Goal: Communication & Community: Answer question/provide support

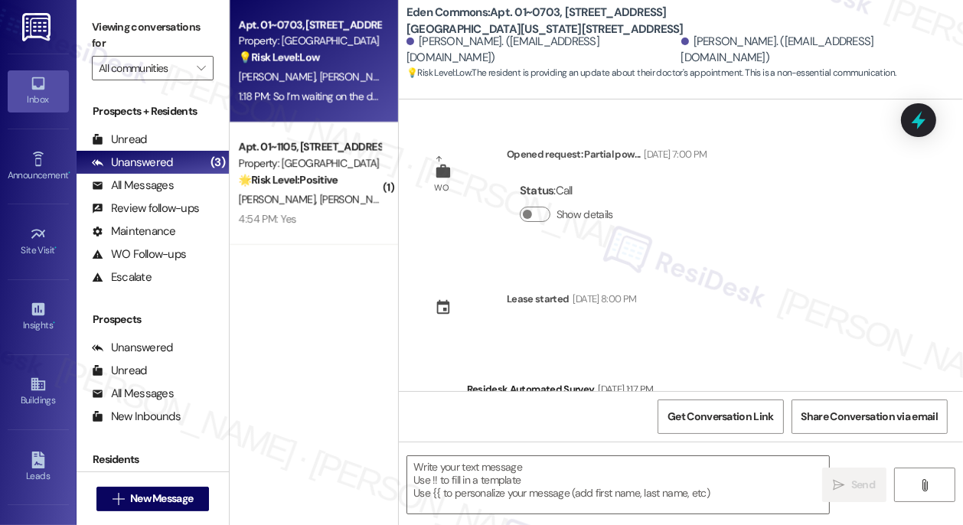
scroll to position [1504, 0]
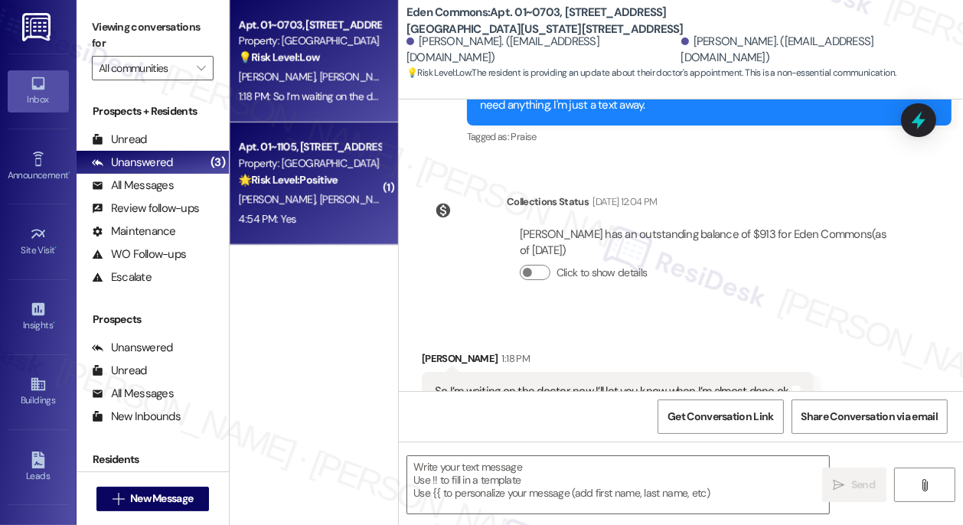
click at [271, 184] on strong "🌟 Risk Level: Positive" at bounding box center [288, 180] width 99 height 14
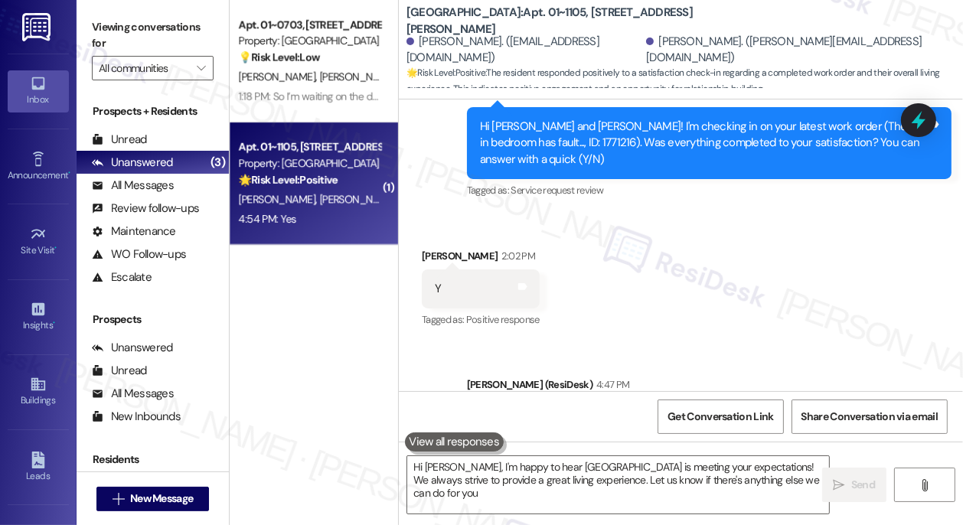
type textarea "Hi [PERSON_NAME], I'm happy to hear [GEOGRAPHIC_DATA] is meeting your expectati…"
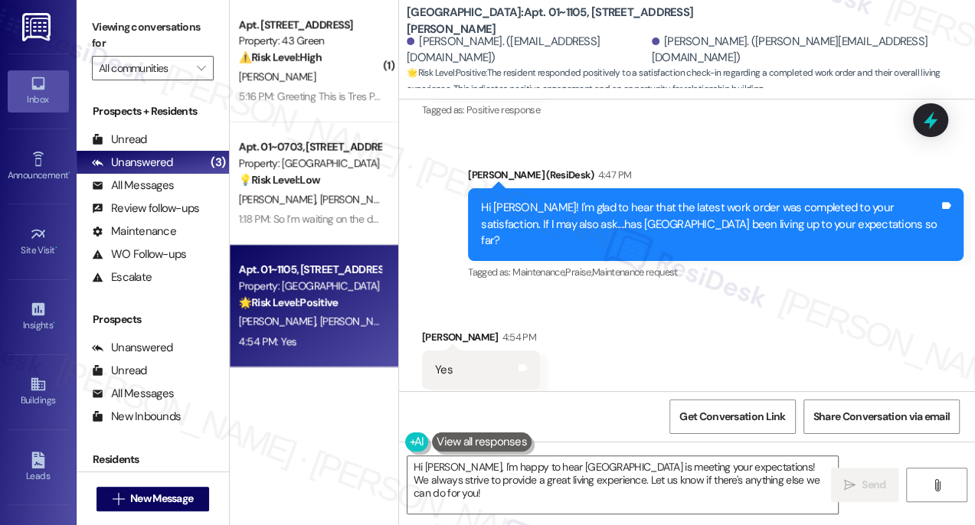
scroll to position [2017, 0]
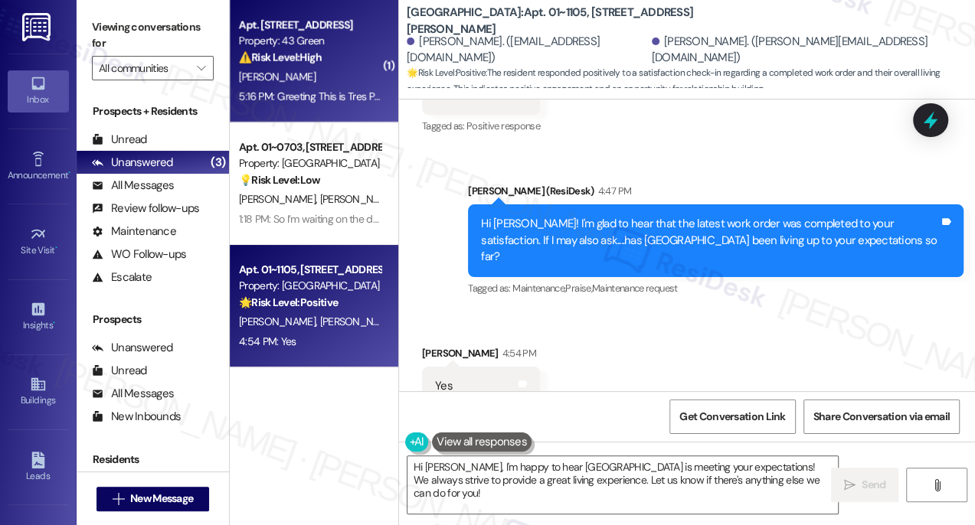
click at [360, 106] on div "5:16 PM: Greeting This is Tres Peel From [STREET_ADDRESS] This is a request For…" at bounding box center [309, 96] width 145 height 19
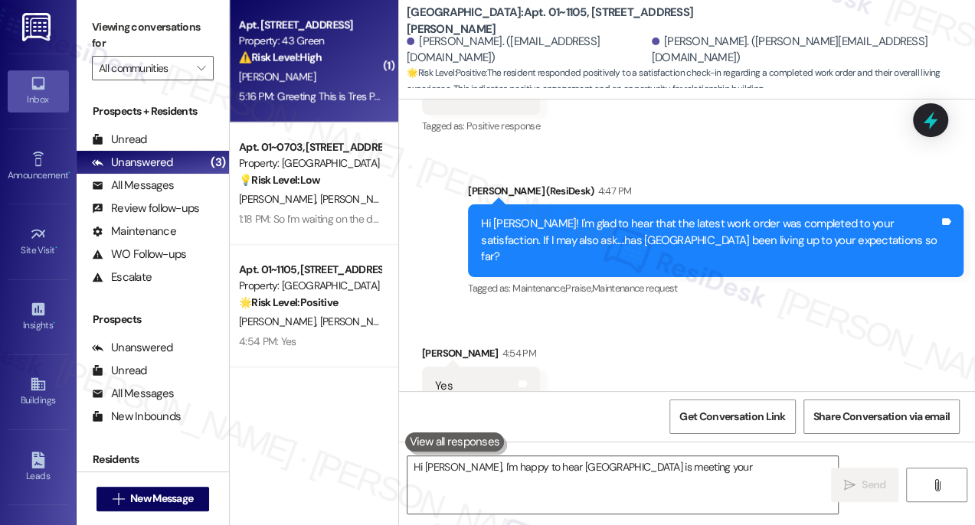
type textarea "Hi [PERSON_NAME], I'm happy to hear [GEOGRAPHIC_DATA] is meeting your"
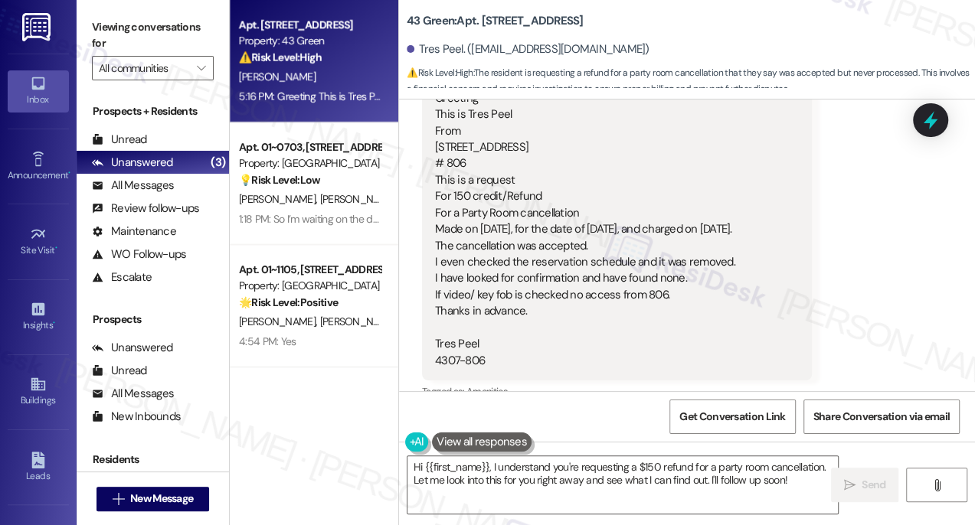
scroll to position [2962, 0]
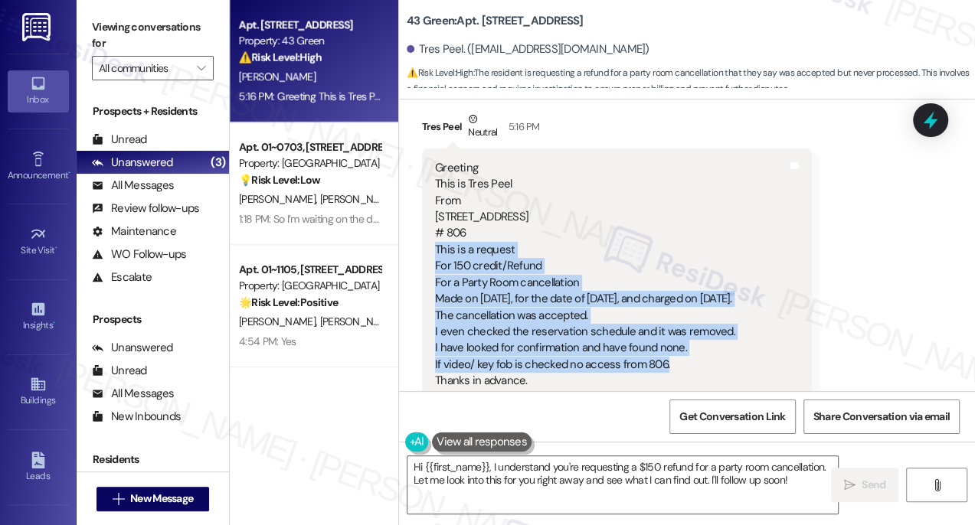
drag, startPoint x: 436, startPoint y: 251, endPoint x: 726, endPoint y: 361, distance: 310.2
click at [726, 361] on div "Greeting This is Tres Peel From [STREET_ADDRESS] This is a request For 150 cred…" at bounding box center [585, 299] width 300 height 279
copy div "This is a request For 150 credit/Refund For a Party Room cancellation Made on […"
click at [116, 17] on label "Viewing conversations for" at bounding box center [153, 35] width 122 height 41
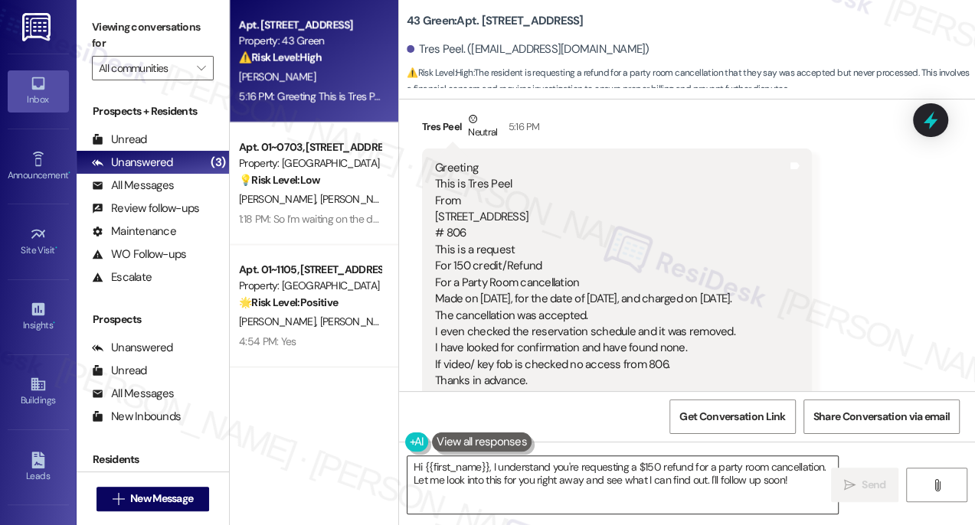
click at [626, 471] on textarea "Hi {{first_name}}, I understand you're requesting a $150 refund for a party roo…" at bounding box center [622, 484] width 430 height 57
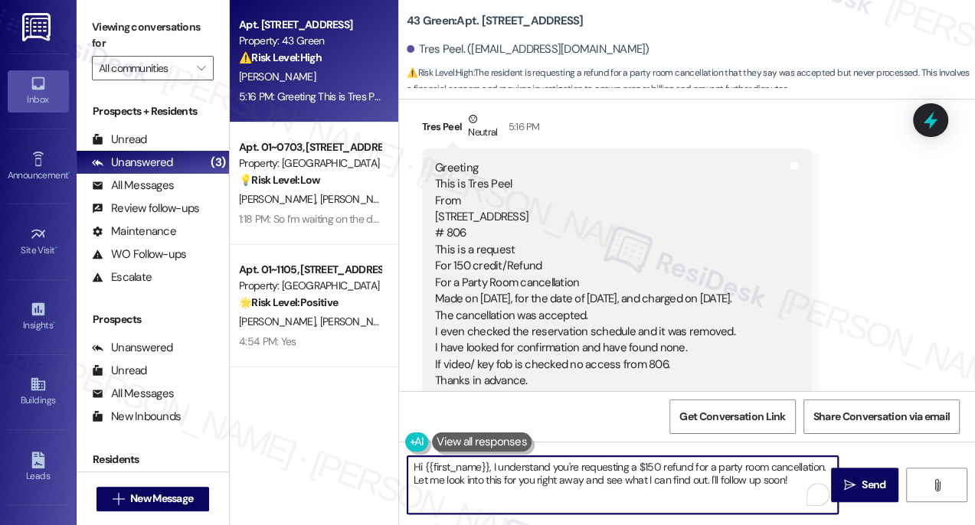
click at [794, 482] on textarea "Hi {{first_name}}, I understand you're requesting a $150 refund for a party roo…" at bounding box center [622, 484] width 430 height 57
drag, startPoint x: 444, startPoint y: 479, endPoint x: 707, endPoint y: 483, distance: 263.4
click at [707, 483] on textarea "Hi {{first_name}}, I understand you're requesting a $150 refund for a party roo…" at bounding box center [622, 484] width 430 height 57
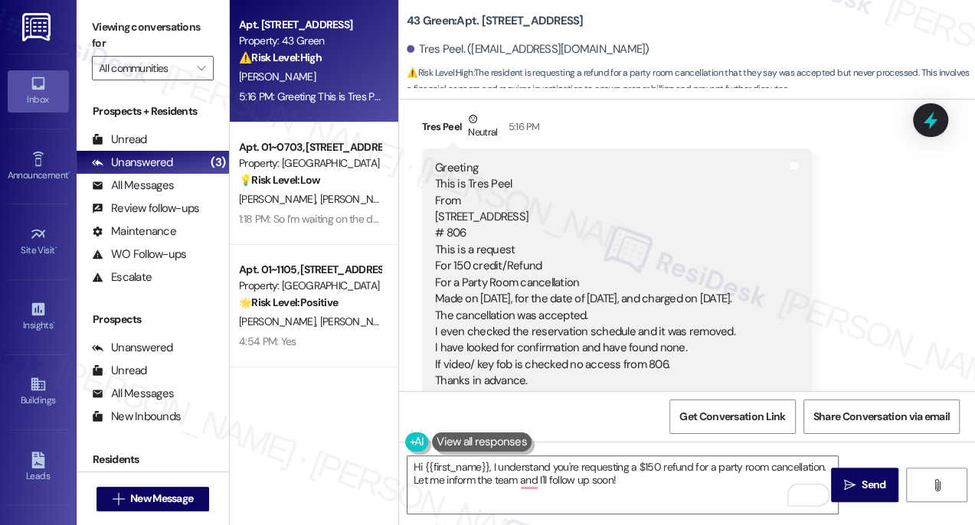
click at [98, 34] on label "Viewing conversations for" at bounding box center [153, 35] width 122 height 41
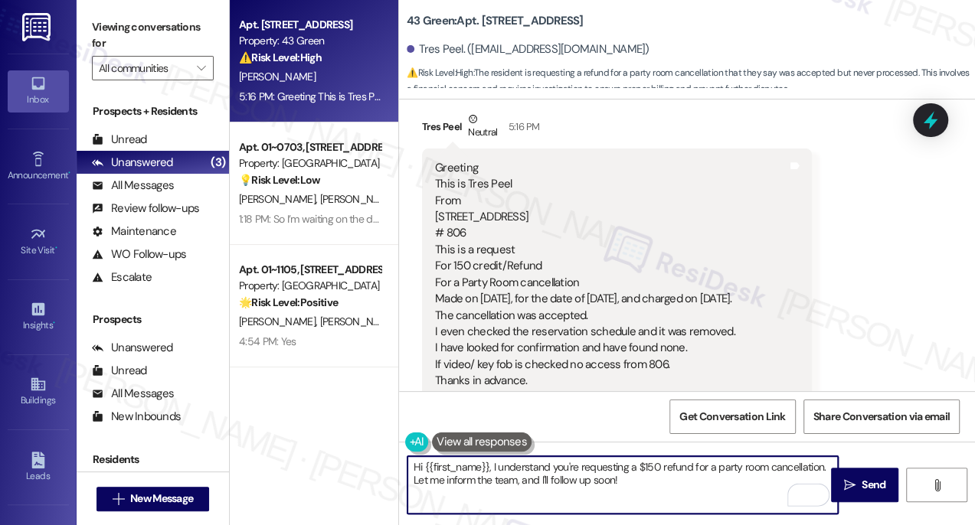
click at [632, 496] on textarea "Hi {{first_name}}, I understand you're requesting a $150 refund for a party roo…" at bounding box center [622, 484] width 430 height 57
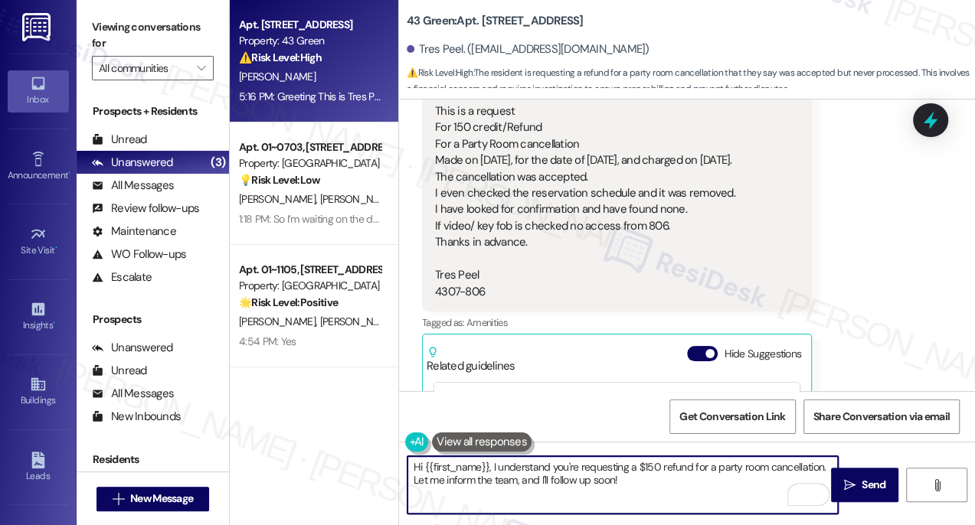
scroll to position [3032, 0]
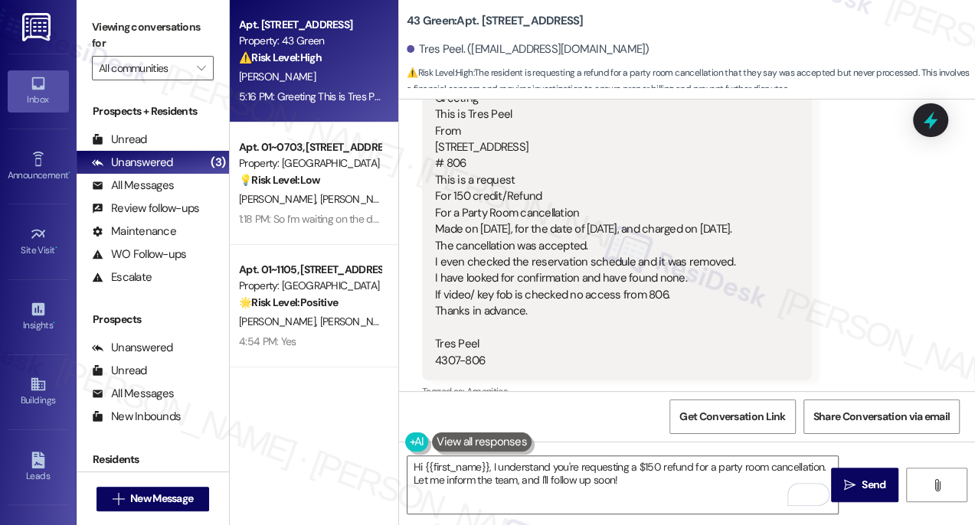
click at [86, 33] on div "Viewing conversations for All communities " at bounding box center [153, 48] width 152 height 96
click at [476, 299] on div "Greeting This is Tres Peel From [STREET_ADDRESS] This is a request For 150 cred…" at bounding box center [585, 229] width 300 height 279
click at [478, 297] on div "Greeting This is Tres Peel From [STREET_ADDRESS] This is a request For 150 cred…" at bounding box center [585, 229] width 300 height 279
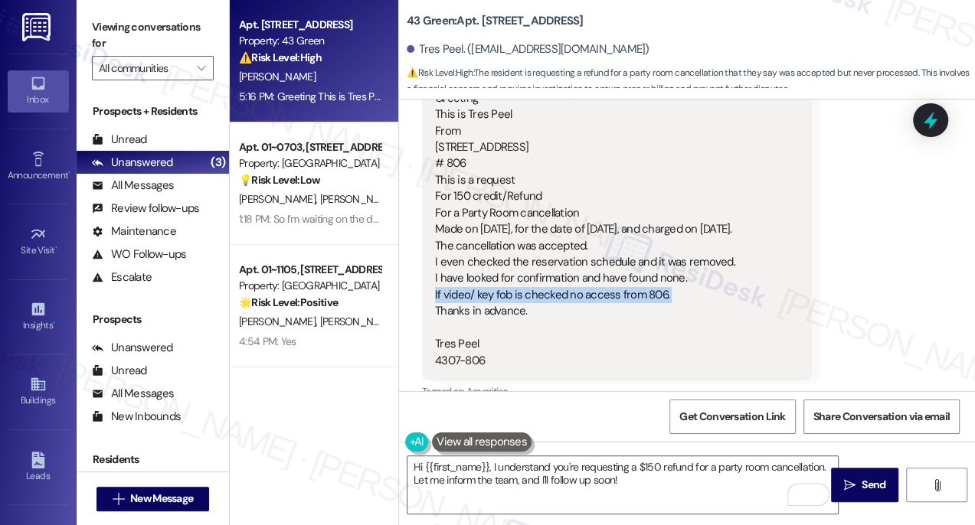
copy div "If video/ key fob is checked no access from 806."
click at [95, 38] on label "Viewing conversations for" at bounding box center [153, 35] width 122 height 41
click at [492, 466] on textarea "Hi {{first_name}}, I understand you're requesting a $150 refund for a party roo…" at bounding box center [622, 484] width 430 height 57
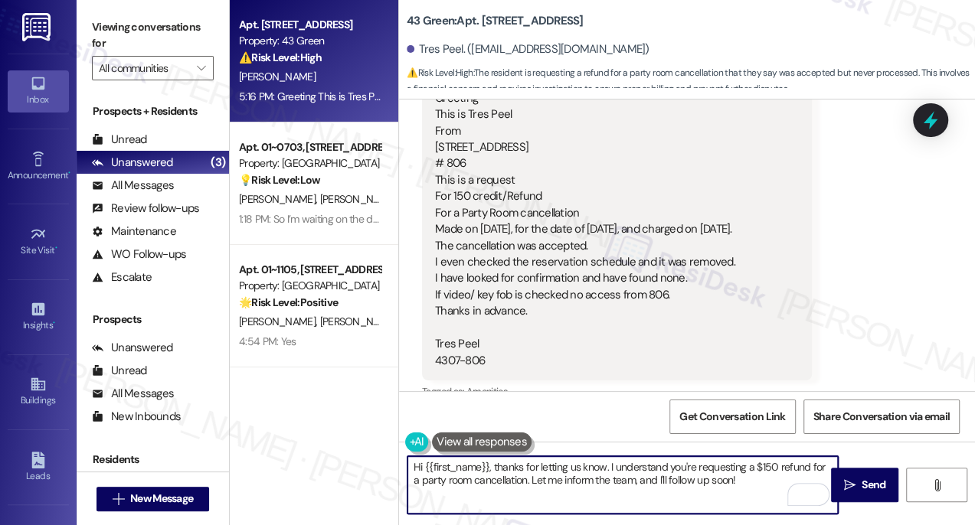
click at [678, 473] on textarea "Hi {{first_name}}, thanks for letting us know. I understand you're requesting a…" at bounding box center [622, 484] width 430 height 57
click at [727, 483] on textarea "Hi {{first_name}}, thanks for letting us know. I understand you're requesting a…" at bounding box center [622, 484] width 430 height 57
click at [736, 481] on textarea "Hi {{first_name}}, thanks for letting us know. I understand you're requesting a…" at bounding box center [622, 484] width 430 height 57
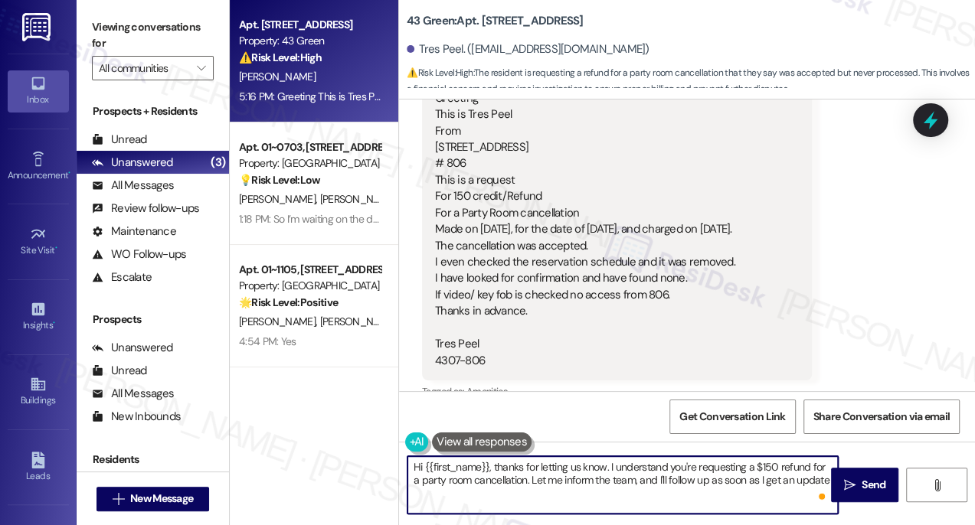
type textarea "Hi {{first_name}}, thanks for letting us know. I understand you're requesting a…"
click at [812, 481] on textarea "Hi {{first_name}}, thanks for letting us know. I understand you're requesting a…" at bounding box center [622, 484] width 430 height 57
click at [841, 474] on button " Send" at bounding box center [864, 485] width 67 height 34
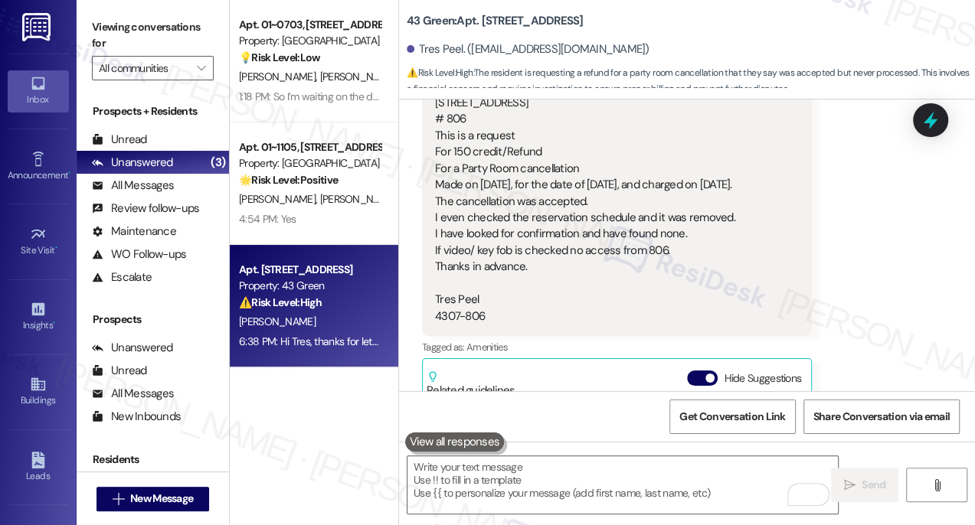
scroll to position [3017, 0]
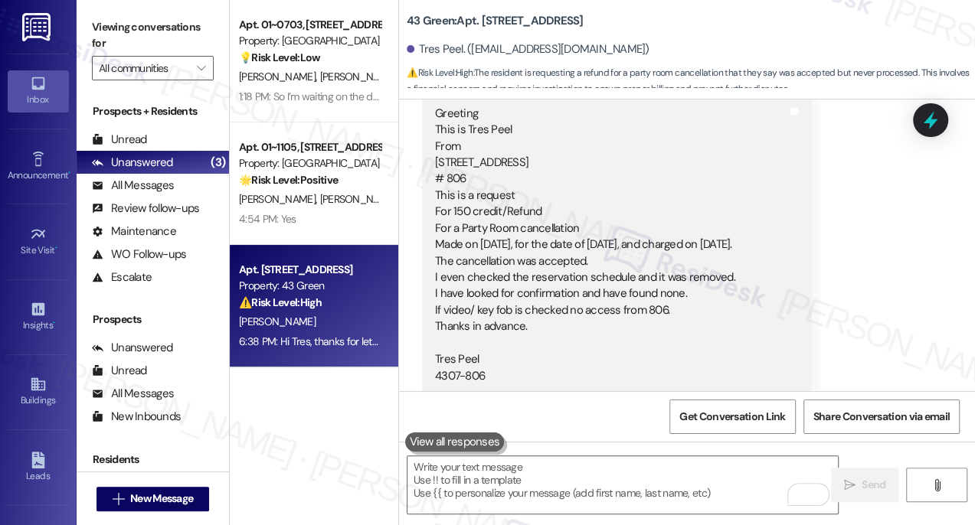
click at [86, 21] on div "Viewing conversations for All communities " at bounding box center [153, 48] width 152 height 96
click at [760, 234] on div "Greeting This is Tres Peel From [STREET_ADDRESS] This is a request For 150 cred…" at bounding box center [617, 245] width 390 height 302
type input "s"
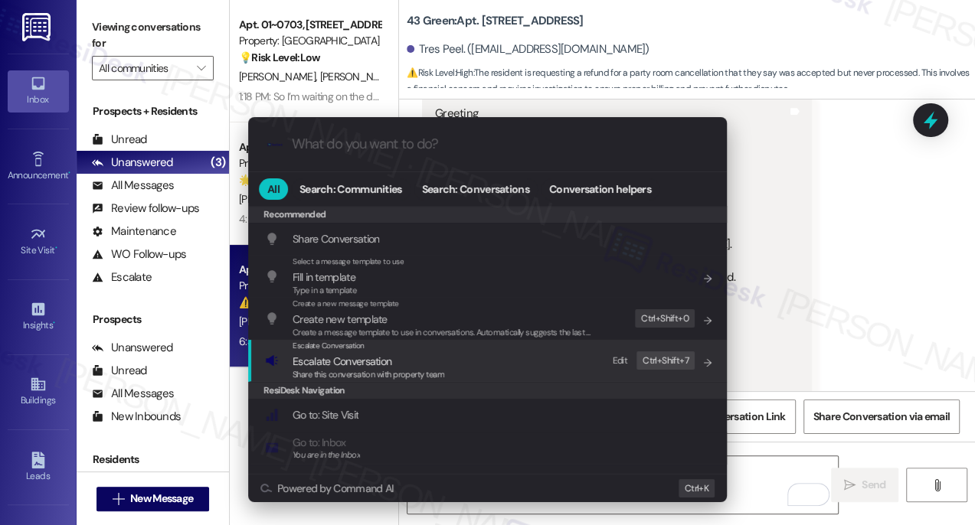
click at [397, 374] on span "Share this conversation with property team" at bounding box center [368, 374] width 152 height 11
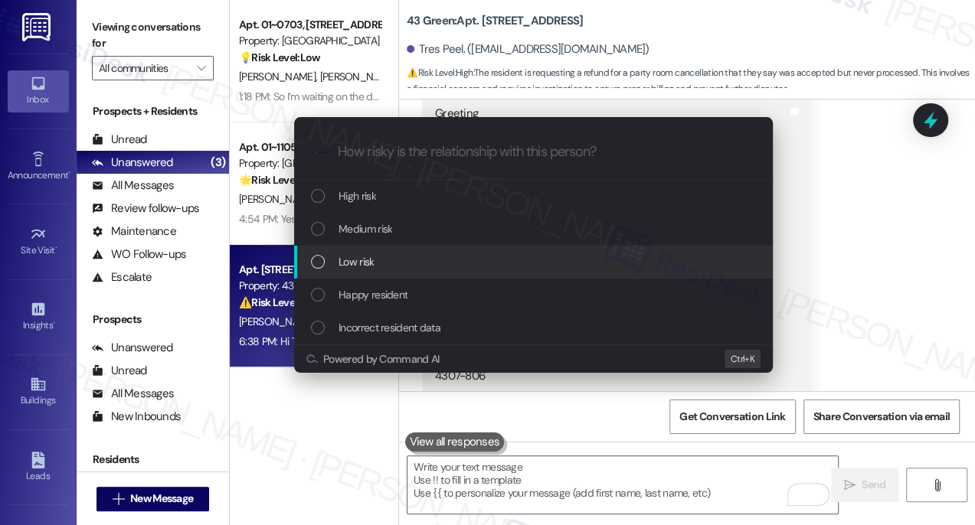
click at [393, 261] on div "Low risk" at bounding box center [535, 261] width 448 height 17
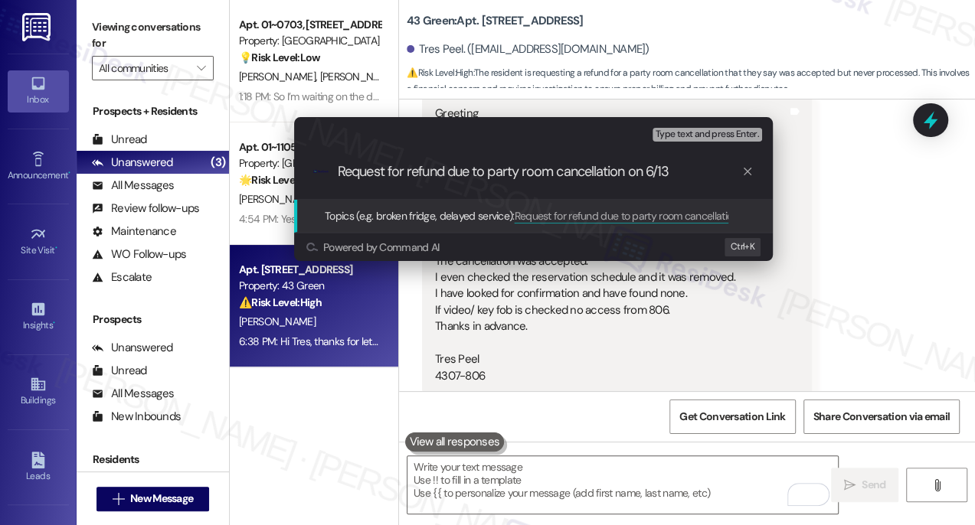
scroll to position [1, 0]
drag, startPoint x: 680, startPoint y: 172, endPoint x: 649, endPoint y: 177, distance: 31.0
click at [649, 177] on input "Request for refund due to party room cancellation on 6/13" at bounding box center [540, 172] width 404 height 16
type input "Request for refund due to party room cancellation on 6/7 and 6/8"
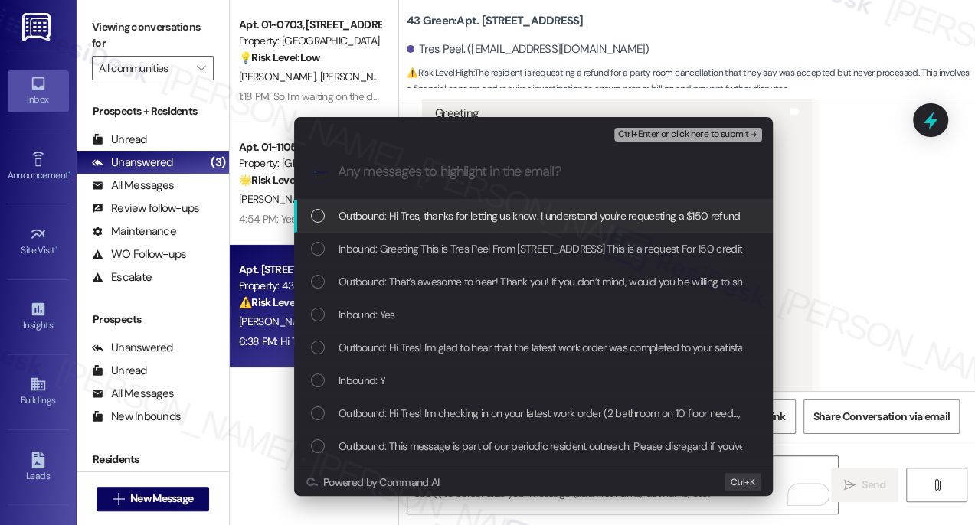
scroll to position [0, 0]
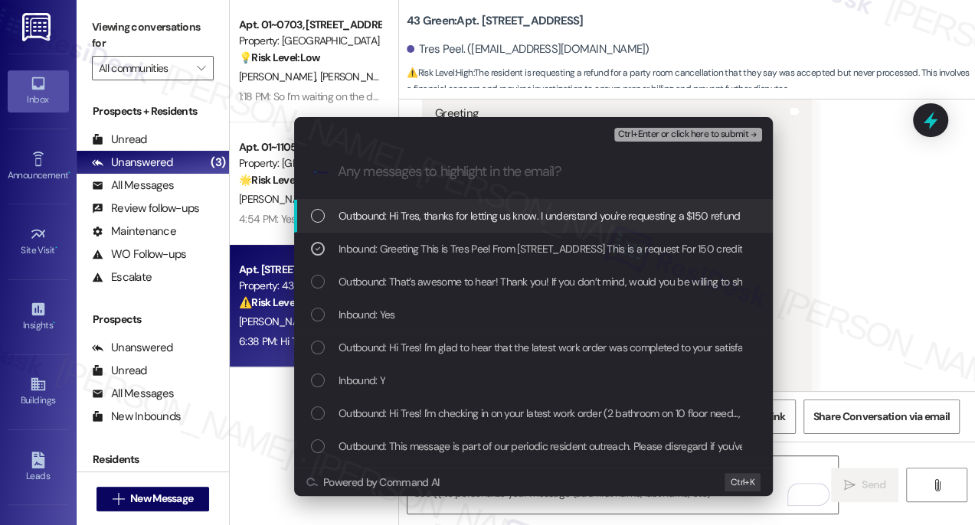
click at [668, 133] on span "Ctrl+Enter or click here to submit" at bounding box center [682, 134] width 131 height 11
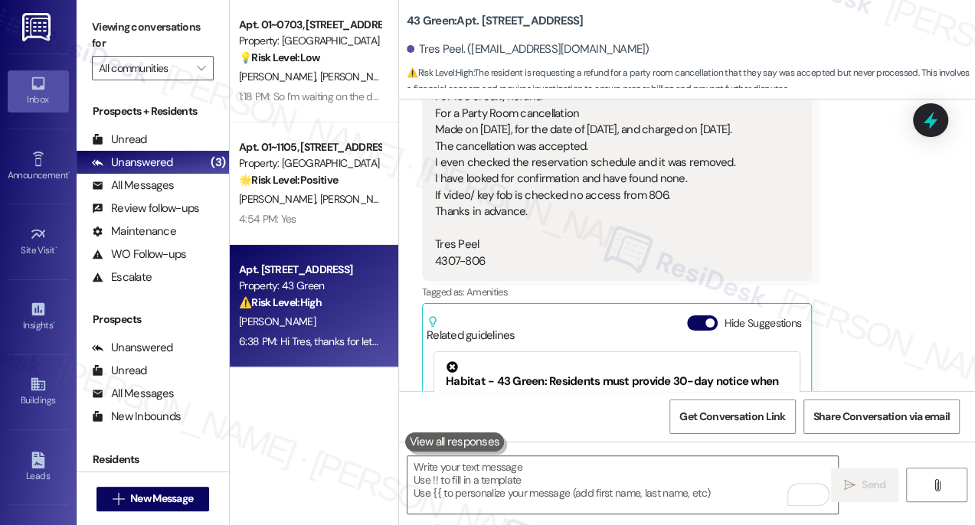
scroll to position [3310, 0]
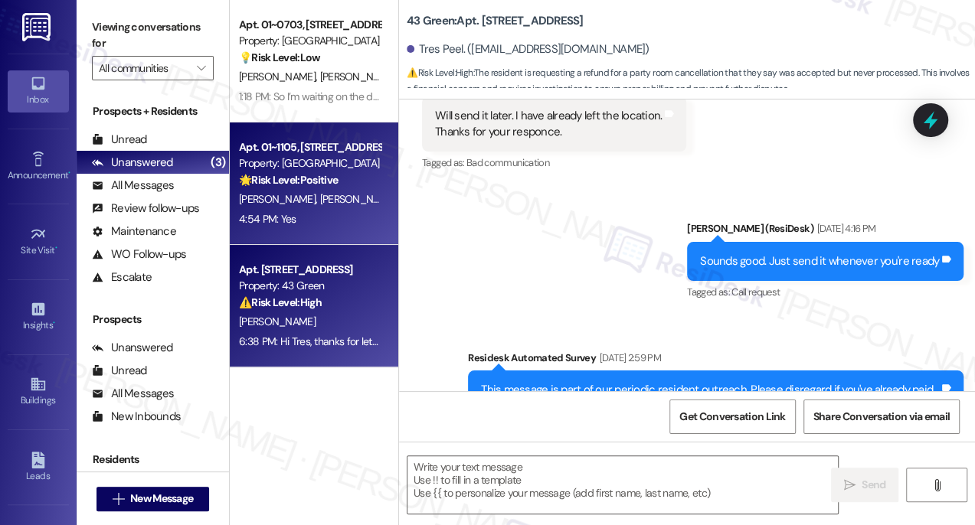
type textarea "Fetching suggested responses. Please feel free to read through the conversation…"
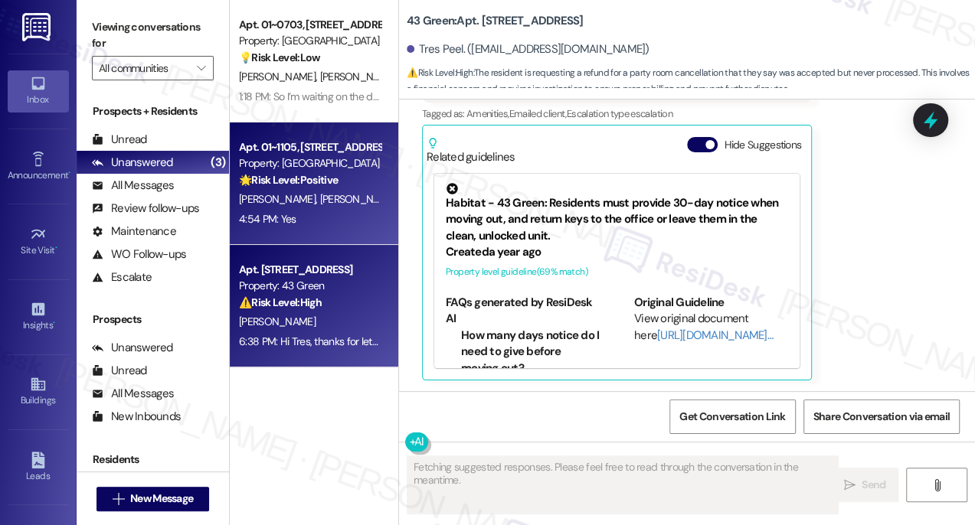
click at [320, 199] on span "[PERSON_NAME]" at bounding box center [358, 199] width 77 height 14
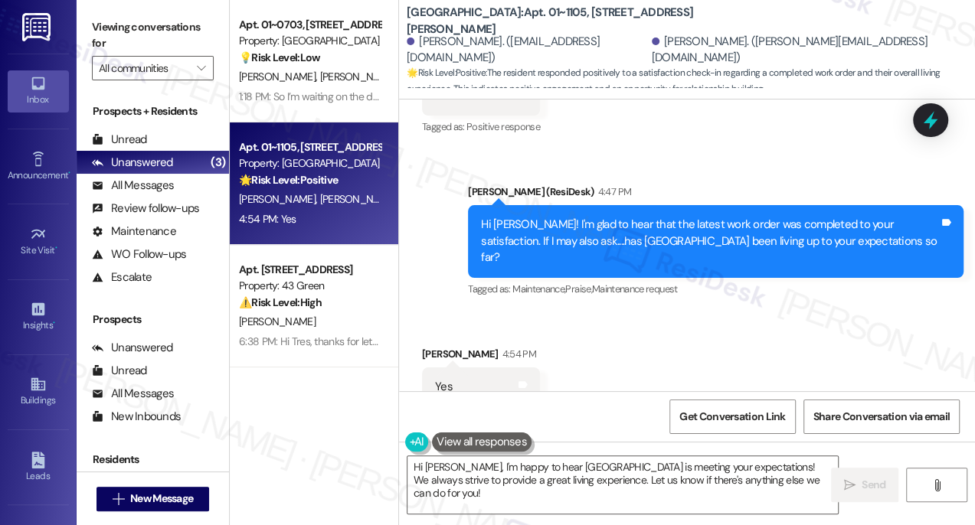
scroll to position [2017, 0]
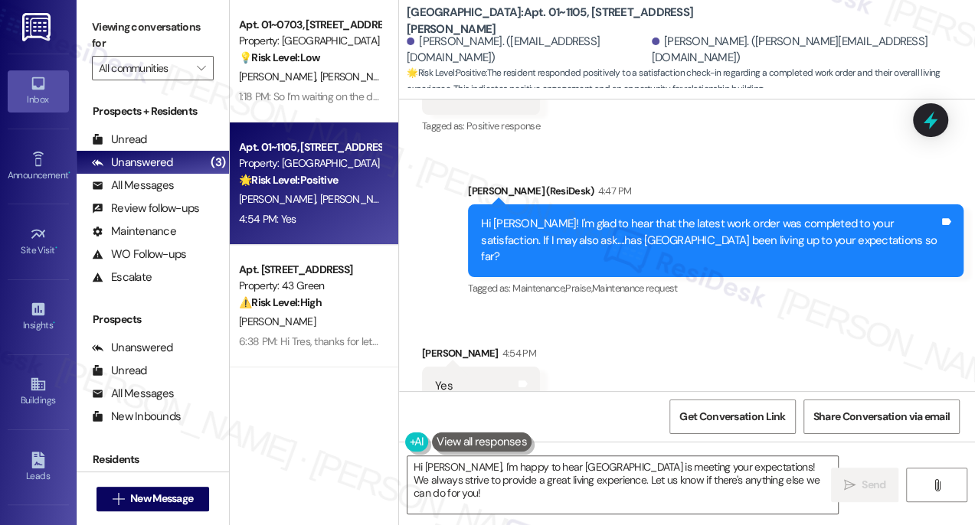
drag, startPoint x: 90, startPoint y: 27, endPoint x: 116, endPoint y: 33, distance: 26.7
click at [90, 27] on div "Viewing conversations for All communities " at bounding box center [153, 48] width 152 height 96
click at [566, 481] on textarea "Hi [PERSON_NAME], I'm happy to hear [GEOGRAPHIC_DATA] is meeting your expectati…" at bounding box center [622, 484] width 430 height 57
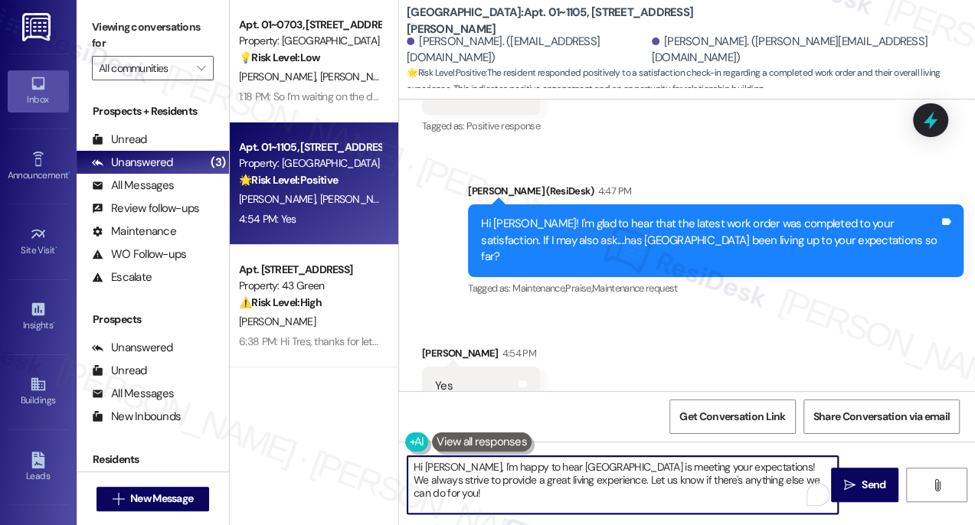
click at [566, 481] on textarea "Hi [PERSON_NAME], I'm happy to hear [GEOGRAPHIC_DATA] is meeting your expectati…" at bounding box center [622, 484] width 430 height 57
paste textarea "That’s awesome to hear, [PERSON_NAME]! Thank you! If you don’t mind, would you …"
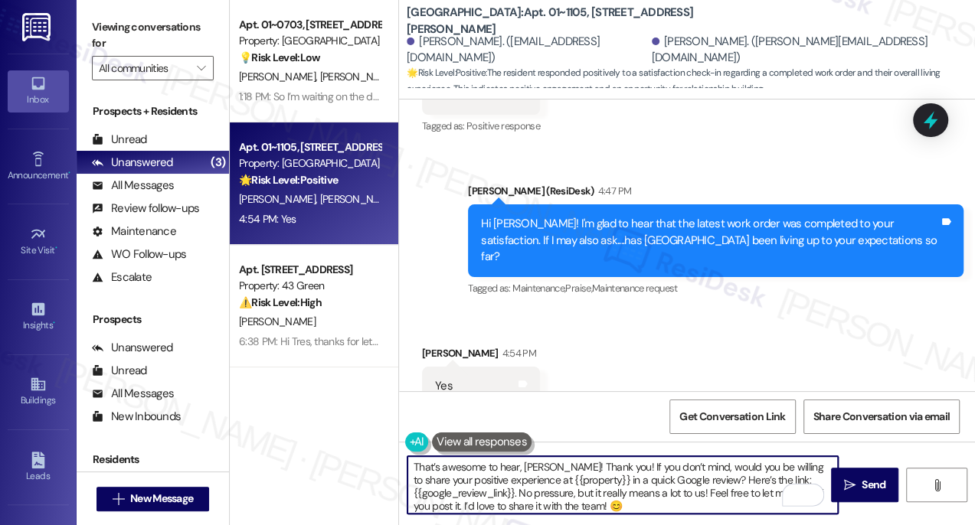
click at [433, 345] on div "[PERSON_NAME] 4:54 PM" at bounding box center [481, 355] width 118 height 21
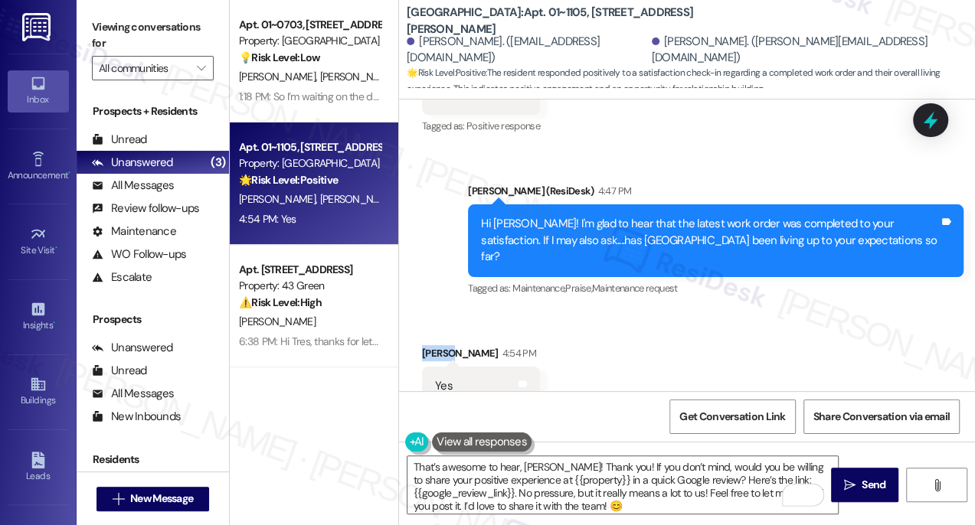
click at [433, 345] on div "[PERSON_NAME] 4:54 PM" at bounding box center [481, 355] width 118 height 21
copy div "[PERSON_NAME]"
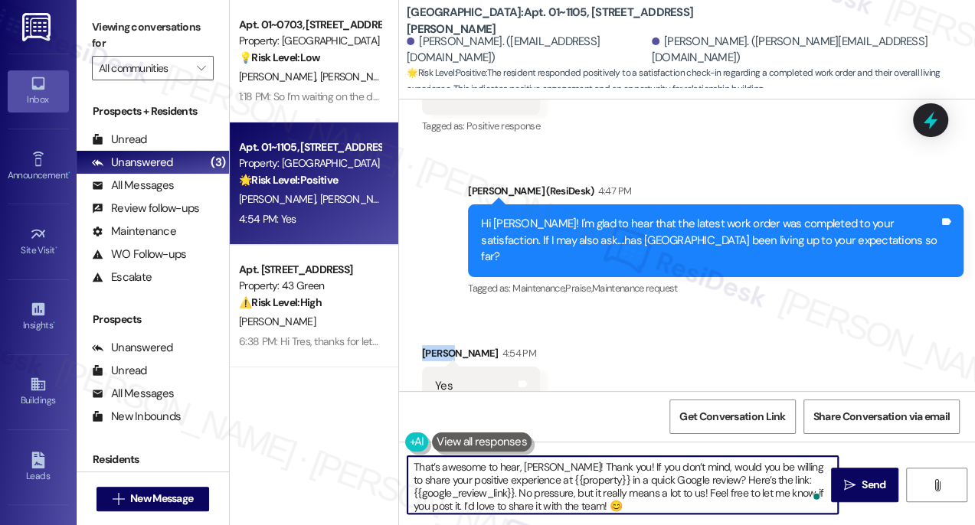
click at [534, 465] on textarea "That’s awesome to hear, [PERSON_NAME]! Thank you! If you don’t mind, would you …" at bounding box center [622, 484] width 430 height 57
paste textarea "[PERSON_NAME]"
type textarea "That’s awesome to hear, [PERSON_NAME]! Thank you! If you don’t mind, would you …"
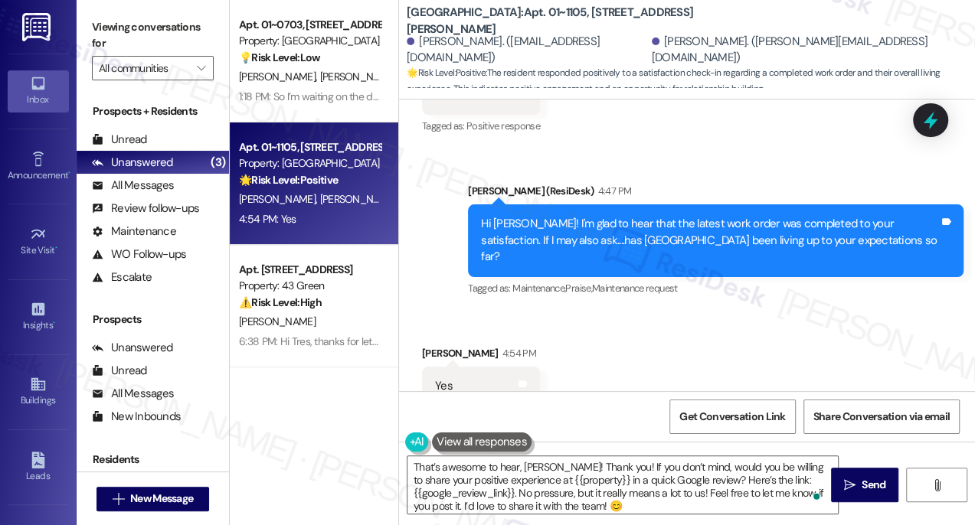
scroll to position [742, 0]
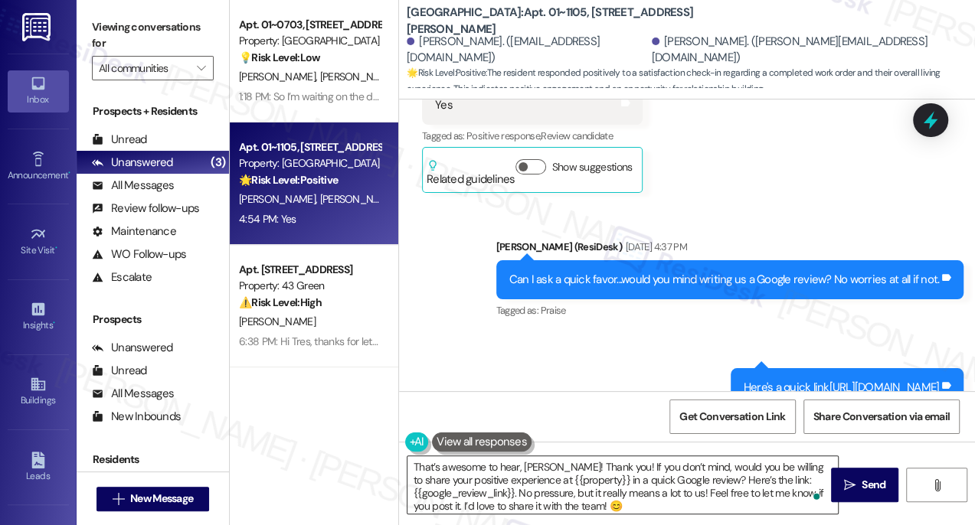
drag, startPoint x: 740, startPoint y: 478, endPoint x: 769, endPoint y: 479, distance: 29.1
click at [740, 478] on textarea "That’s awesome to hear, [PERSON_NAME]! Thank you! If you don’t mind, would you …" at bounding box center [622, 484] width 430 height 57
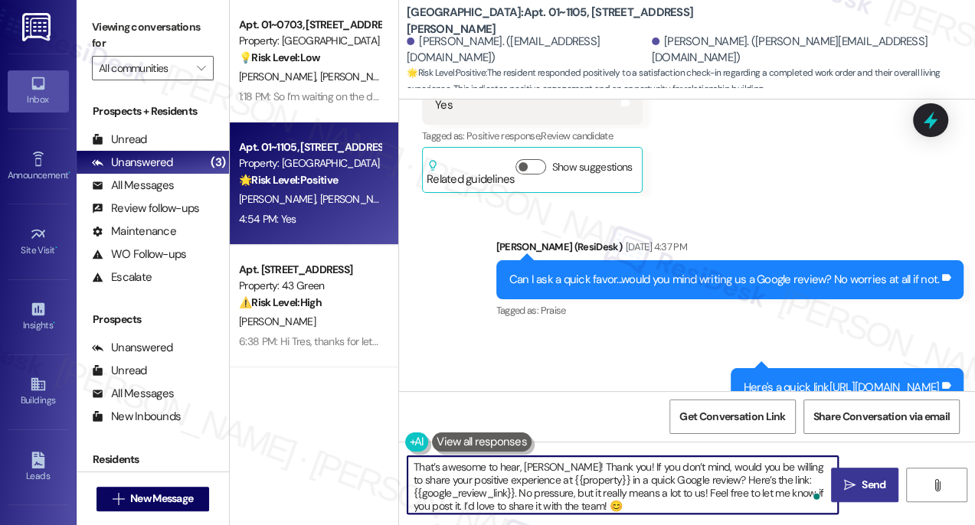
click at [846, 479] on icon "" at bounding box center [849, 485] width 11 height 12
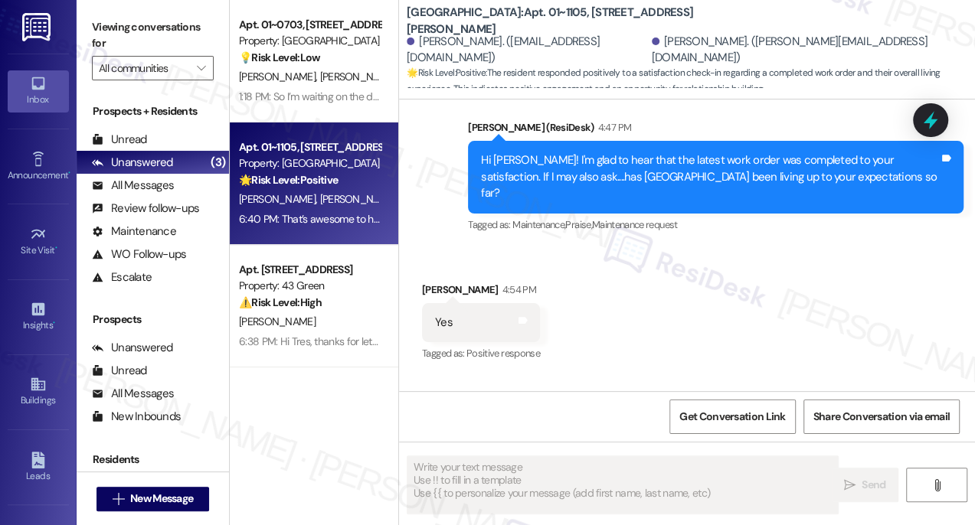
scroll to position [2172, 0]
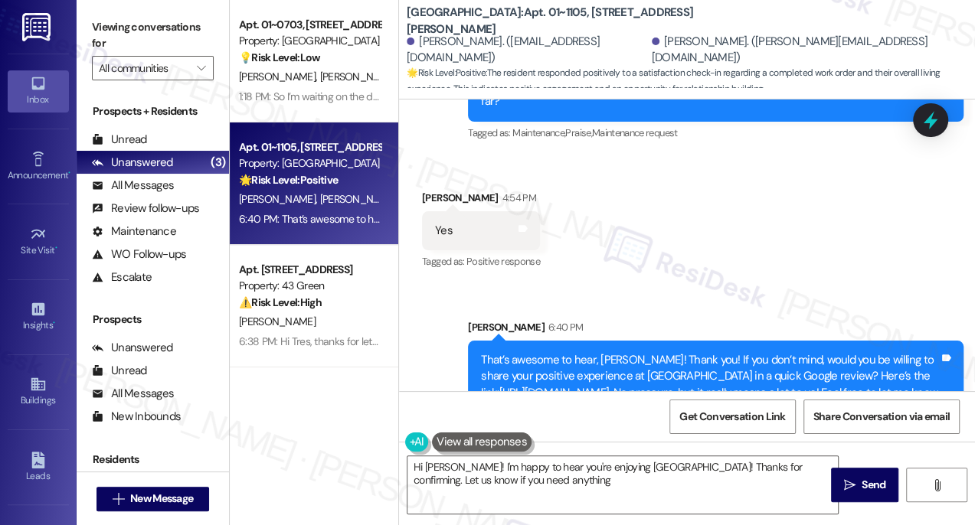
type textarea "Hi [PERSON_NAME]! I'm happy to hear you're enjoying [GEOGRAPHIC_DATA]! Thanks f…"
click at [515, 211] on div "Yes Tags and notes" at bounding box center [481, 230] width 118 height 39
click at [524, 223] on icon at bounding box center [522, 228] width 11 height 11
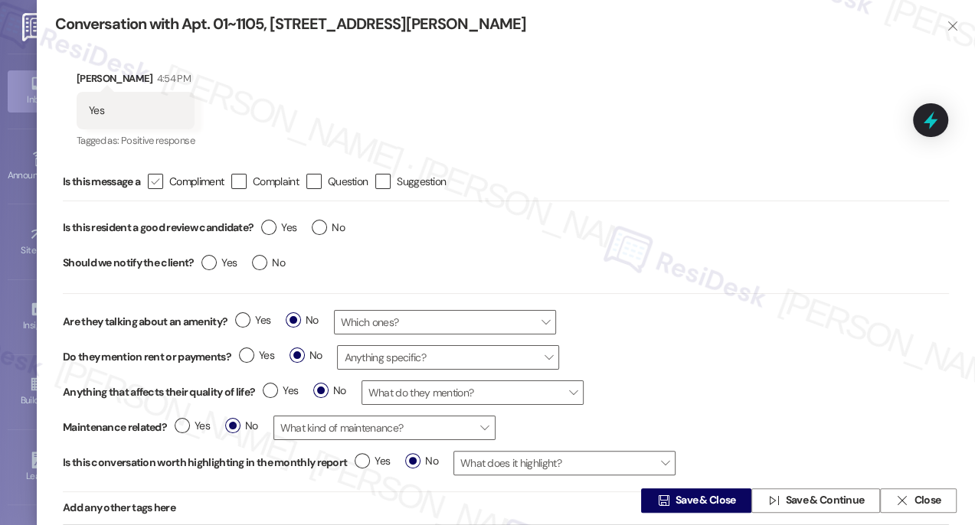
click at [159, 181] on icon "" at bounding box center [155, 182] width 10 height 16
click at [150, 181] on input " Compliment" at bounding box center [145, 182] width 10 height 10
checkbox input "true"
click at [270, 227] on label "Yes" at bounding box center [278, 228] width 35 height 16
click at [270, 227] on input "Yes" at bounding box center [278, 230] width 35 height 20
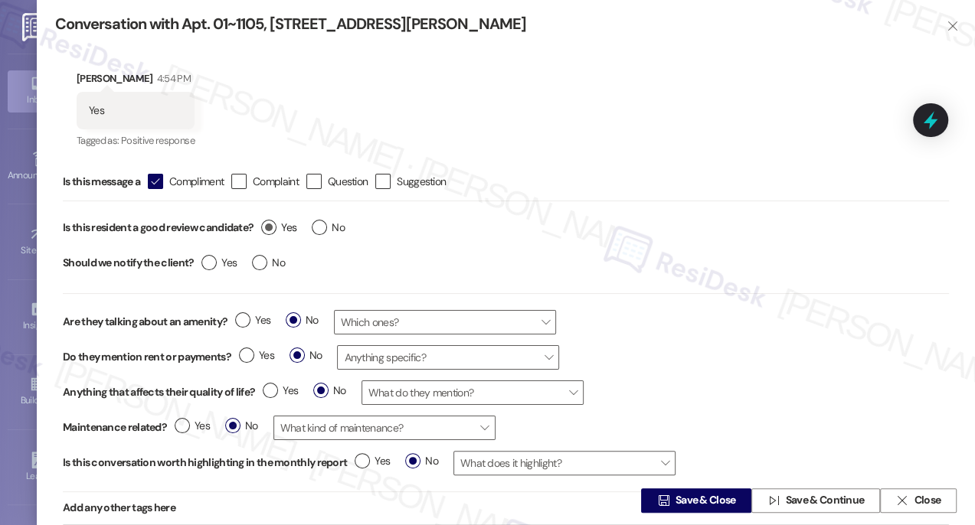
radio input "true"
click at [258, 266] on label "No" at bounding box center [268, 263] width 33 height 16
click at [258, 266] on input "No" at bounding box center [268, 265] width 33 height 20
radio input "true"
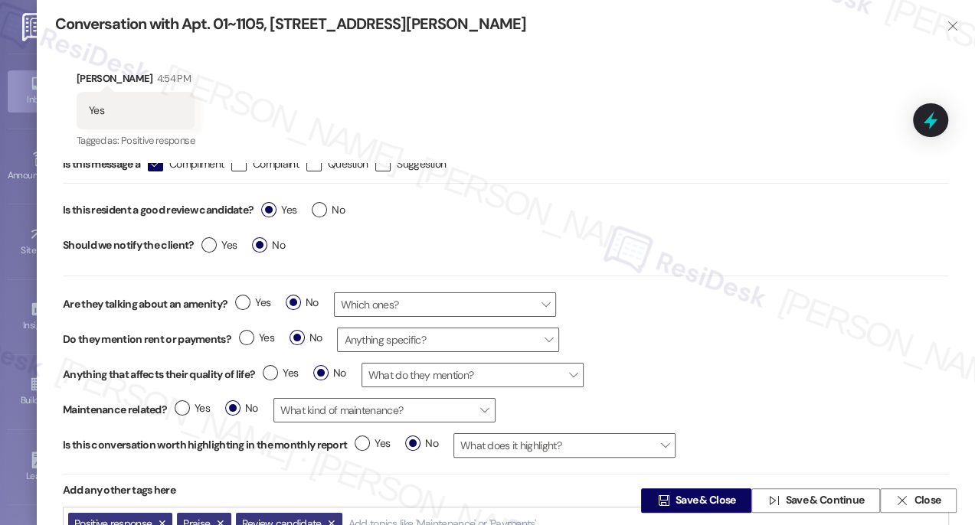
scroll to position [26, 0]
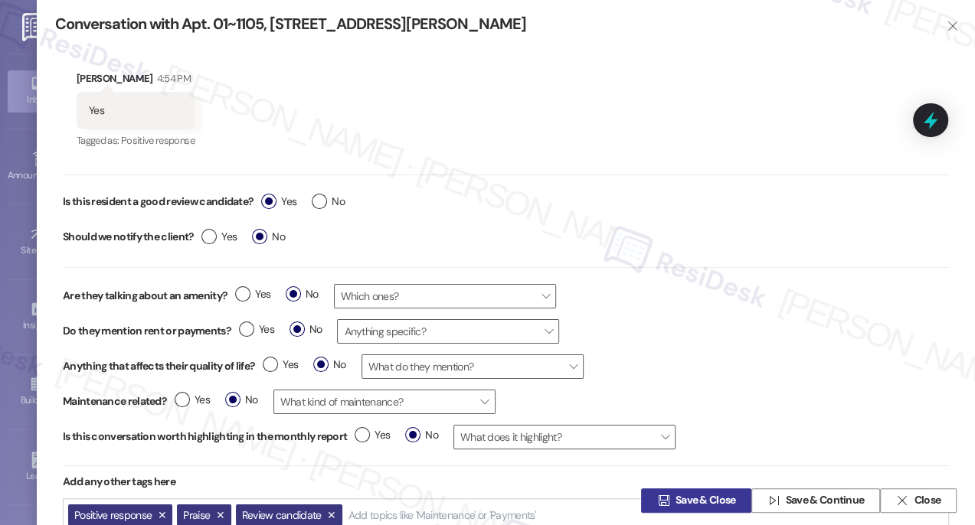
click at [702, 502] on span "Save & Close" at bounding box center [705, 501] width 60 height 16
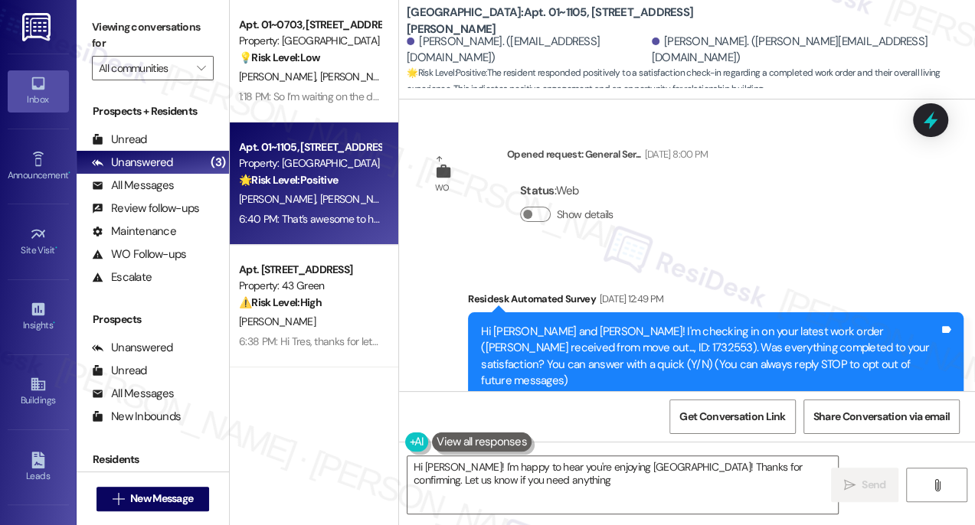
type textarea "Hi [PERSON_NAME]! I'm happy to hear you're enjoying [GEOGRAPHIC_DATA]! Thanks f…"
